Goal: Task Accomplishment & Management: Manage account settings

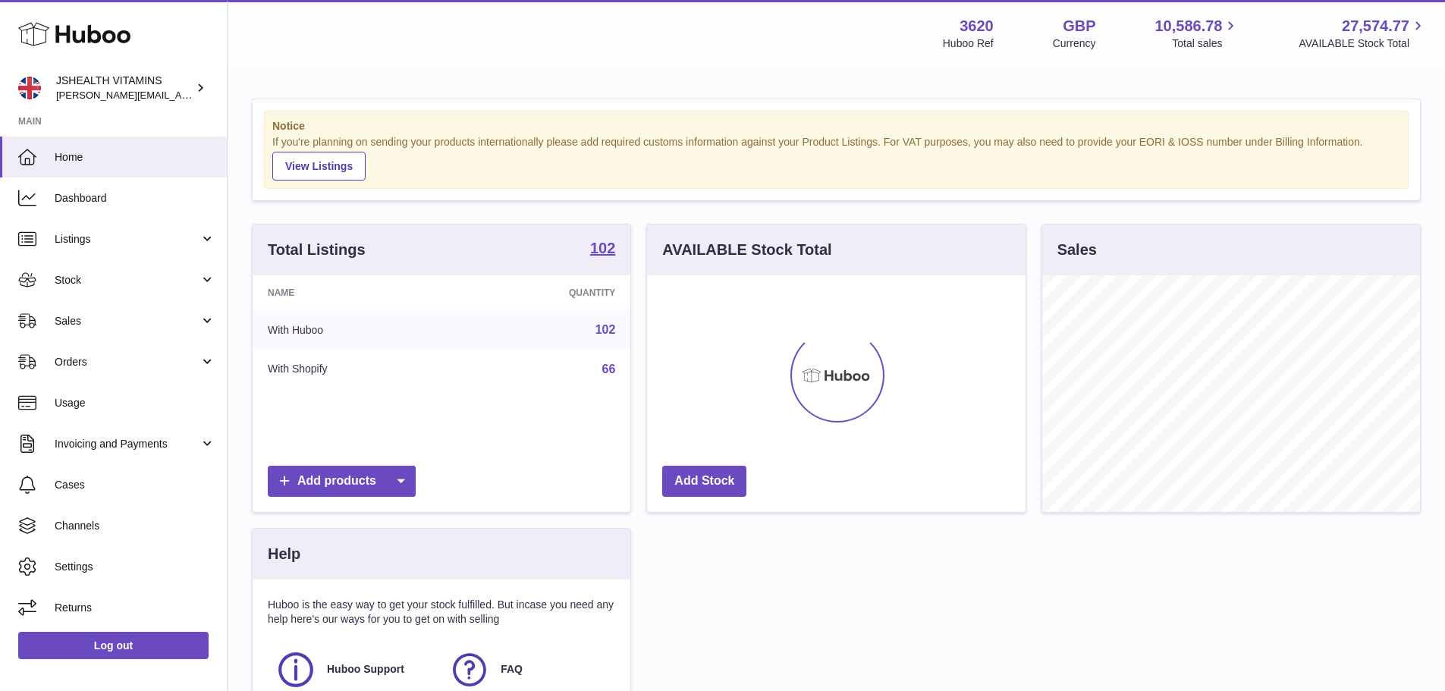
scroll to position [237, 379]
click at [89, 278] on span "Stock" at bounding box center [127, 280] width 145 height 14
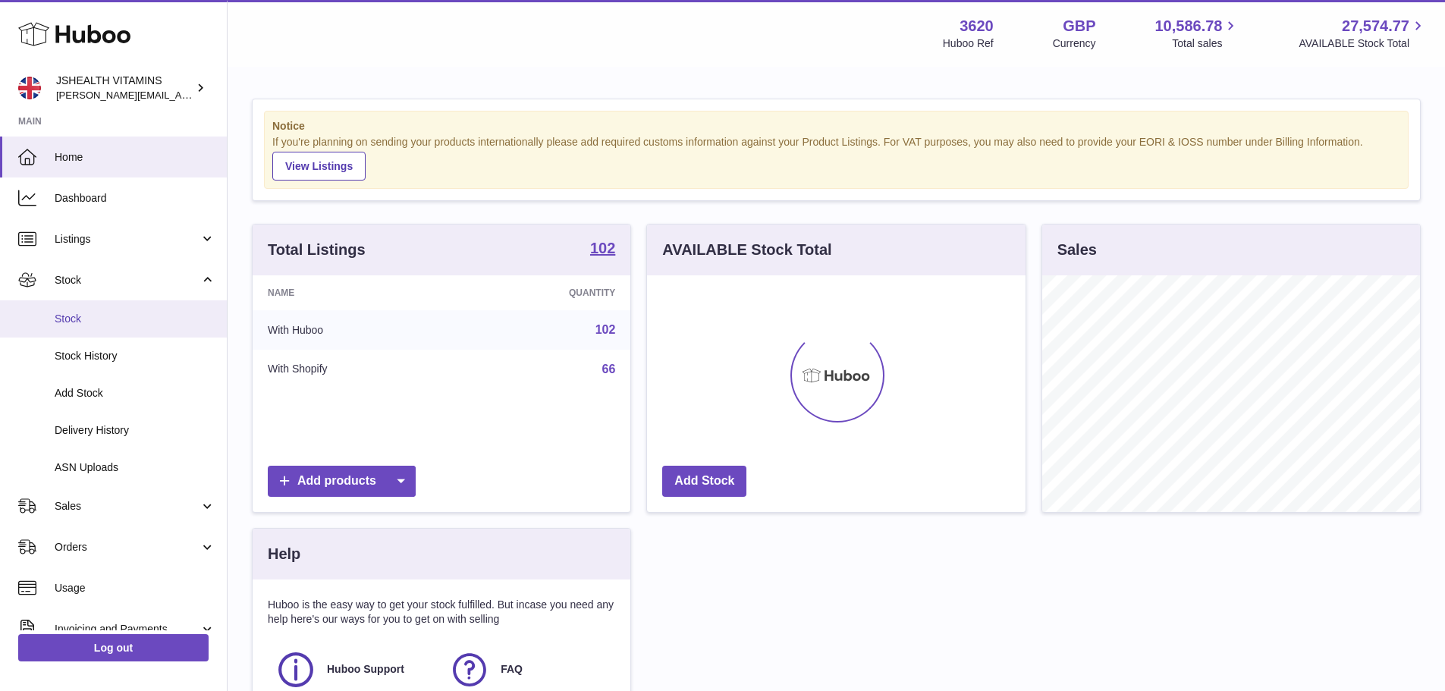
click at [79, 322] on span "Stock" at bounding box center [135, 319] width 161 height 14
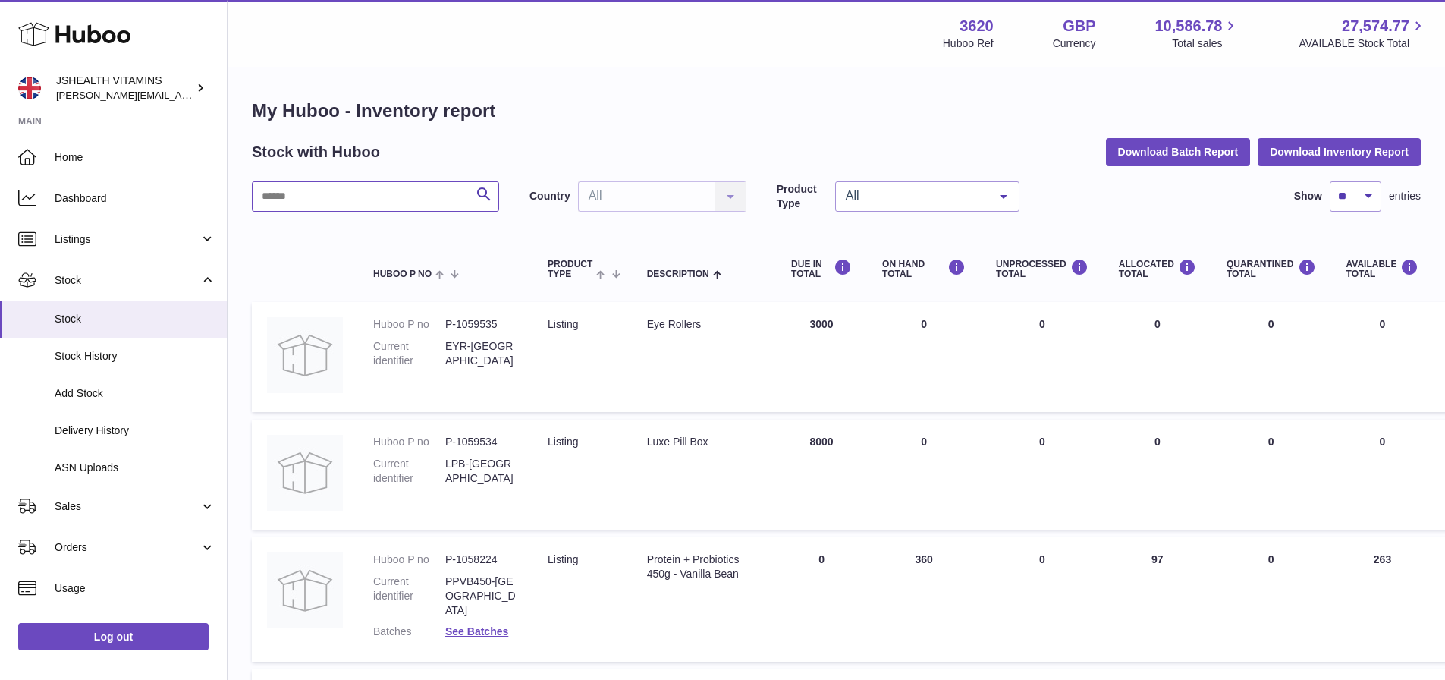
click at [401, 203] on input "text" at bounding box center [375, 196] width 247 height 30
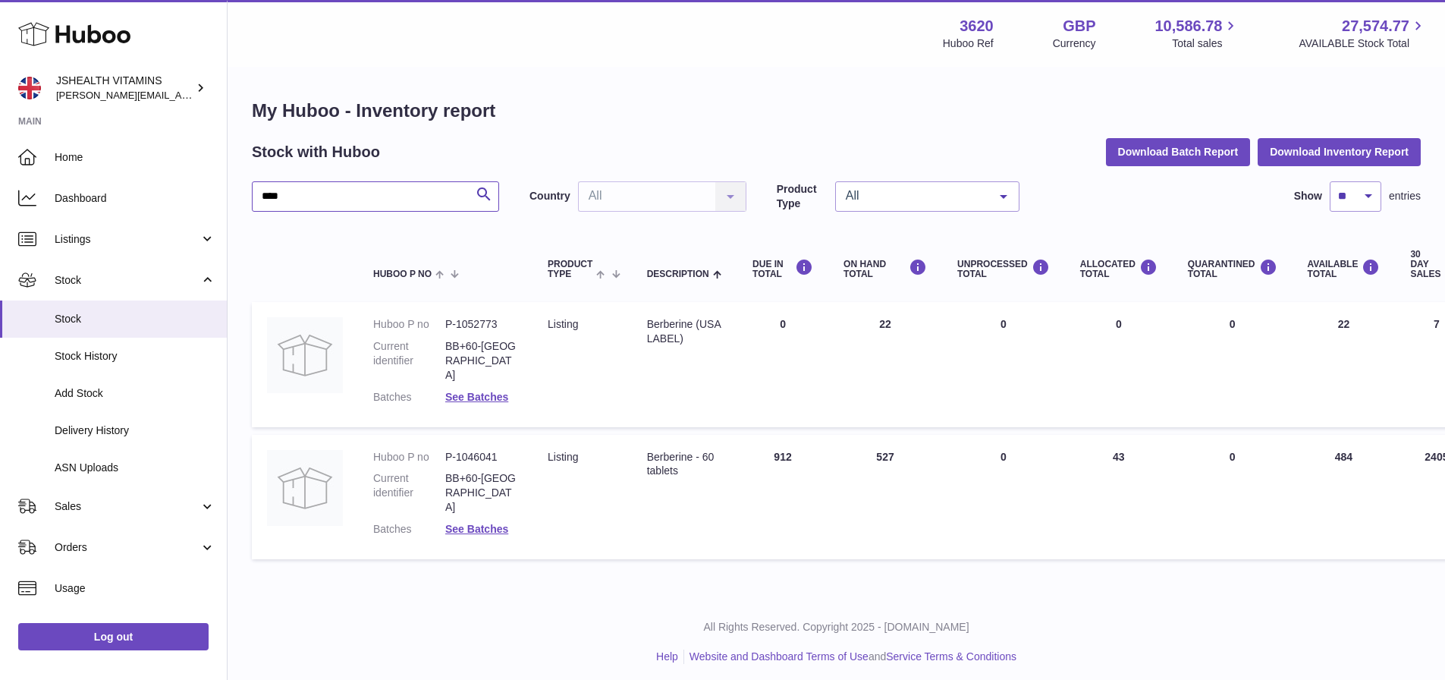
type input "****"
click at [115, 646] on link "Log out" at bounding box center [113, 636] width 190 height 27
